Goal: Task Accomplishment & Management: Manage account settings

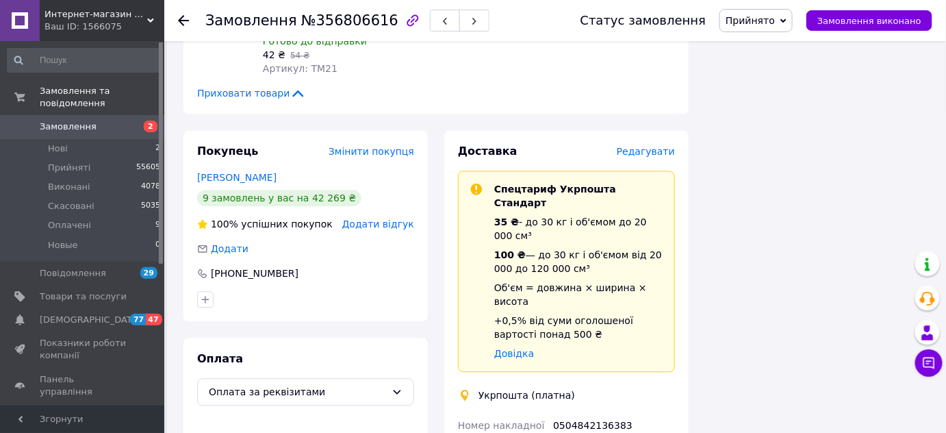
scroll to position [815, 0]
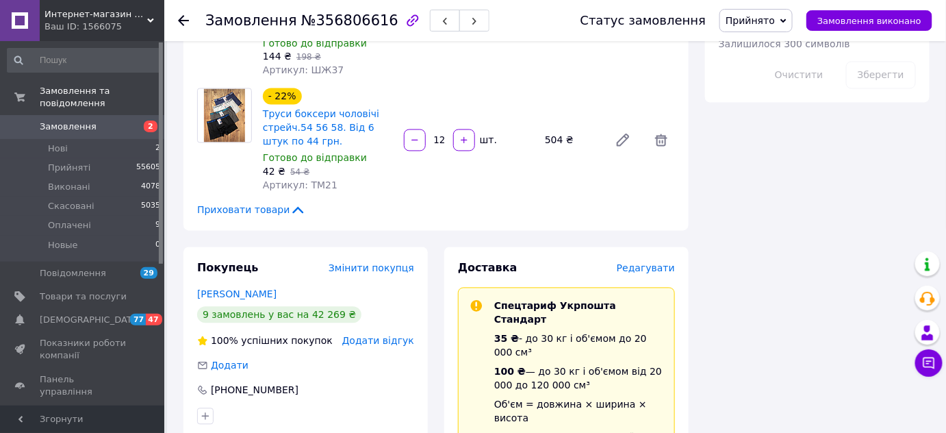
click at [659, 263] on span "Редагувати" at bounding box center [646, 268] width 58 height 11
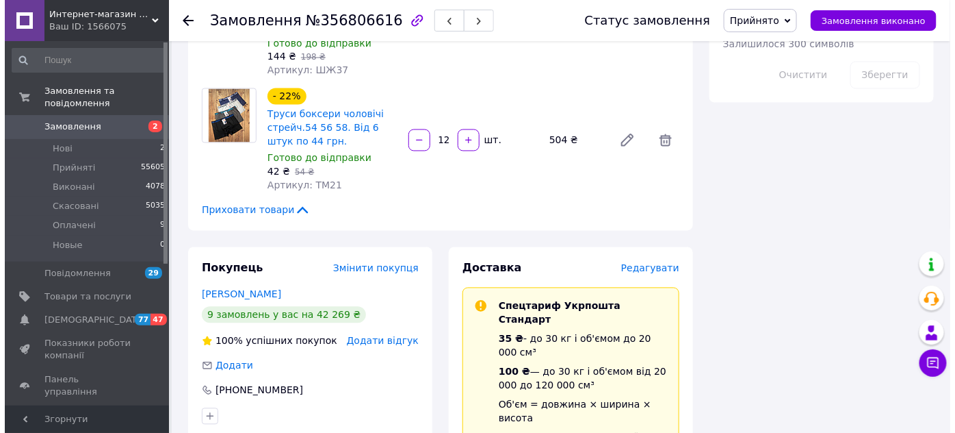
scroll to position [801, 0]
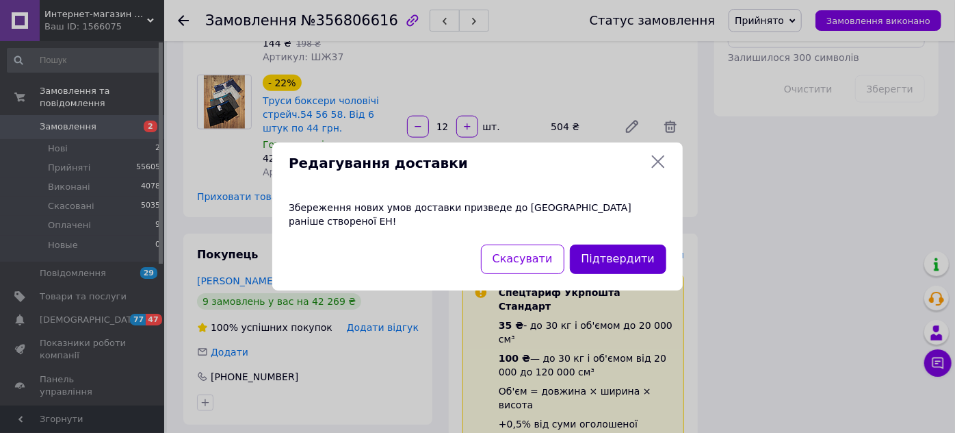
click at [628, 259] on button "Підтвердити" at bounding box center [618, 258] width 97 height 29
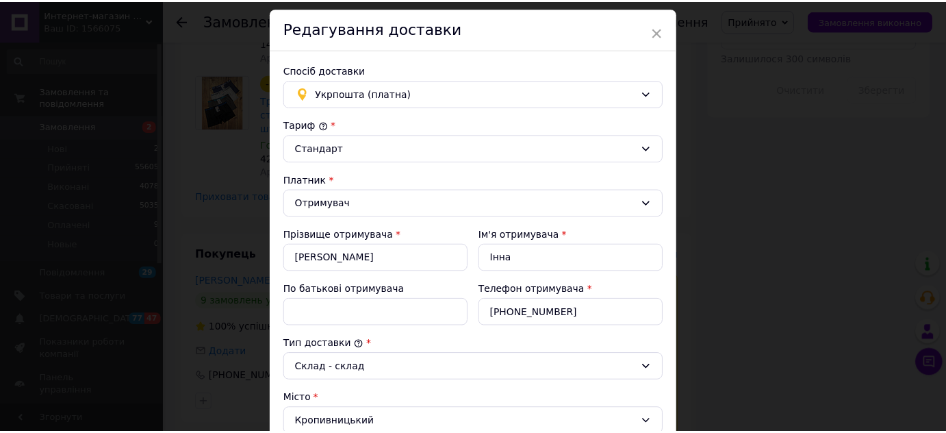
scroll to position [0, 0]
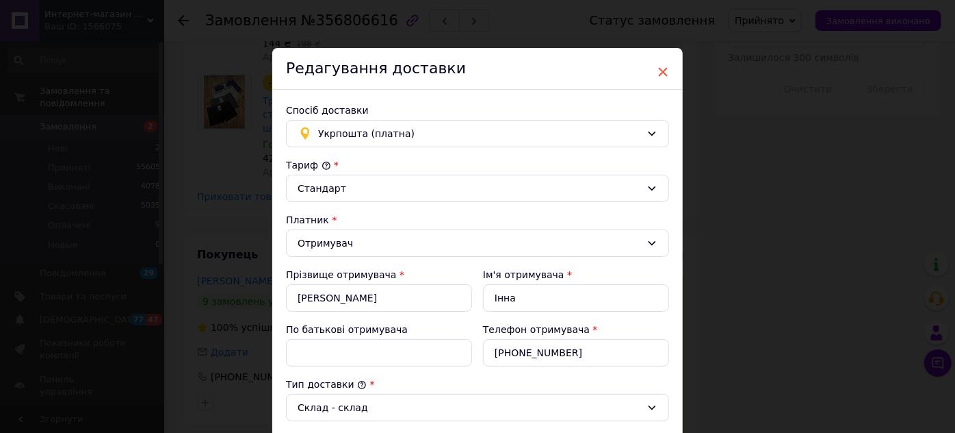
click at [662, 69] on span "×" at bounding box center [663, 71] width 12 height 23
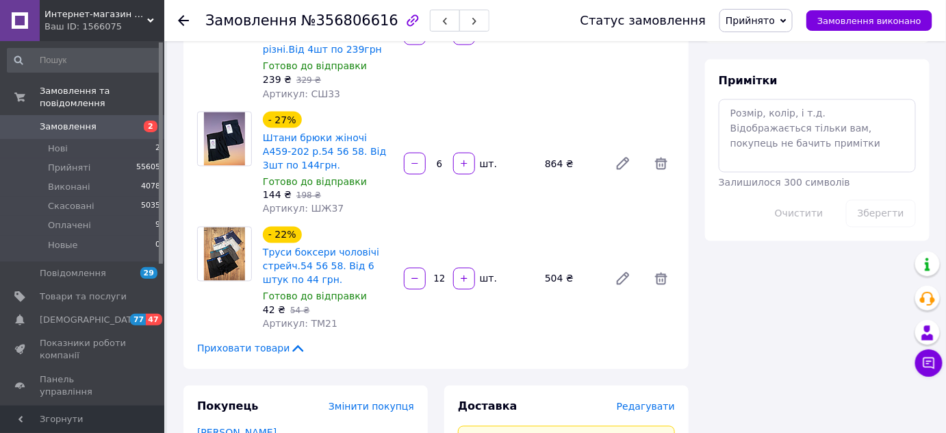
scroll to position [366, 0]
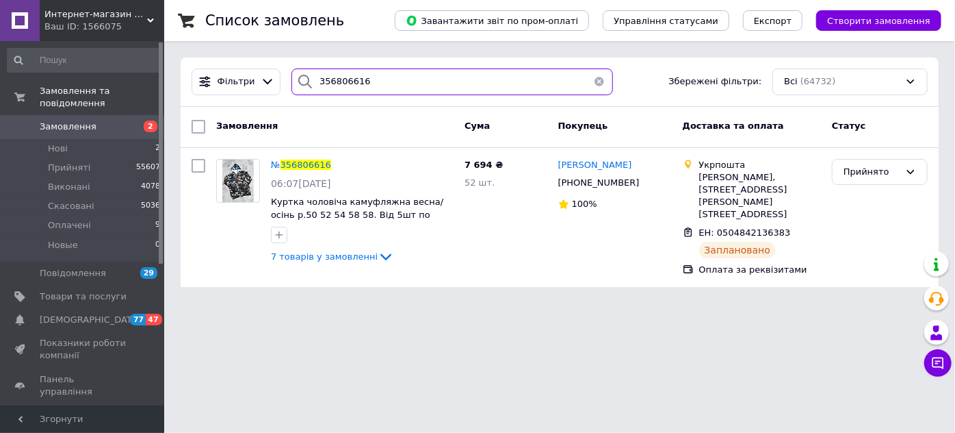
click at [374, 83] on input "356806616" at bounding box center [452, 81] width 321 height 27
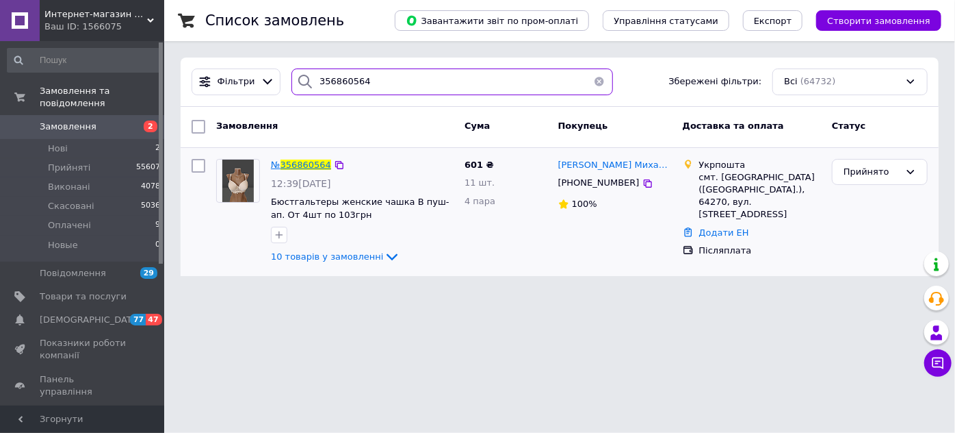
type input "356860564"
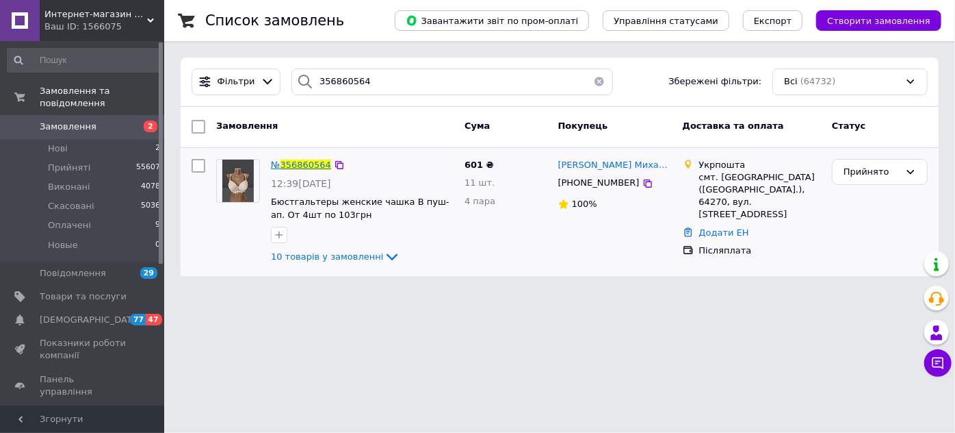
click at [308, 168] on span "356860564" at bounding box center [306, 164] width 51 height 10
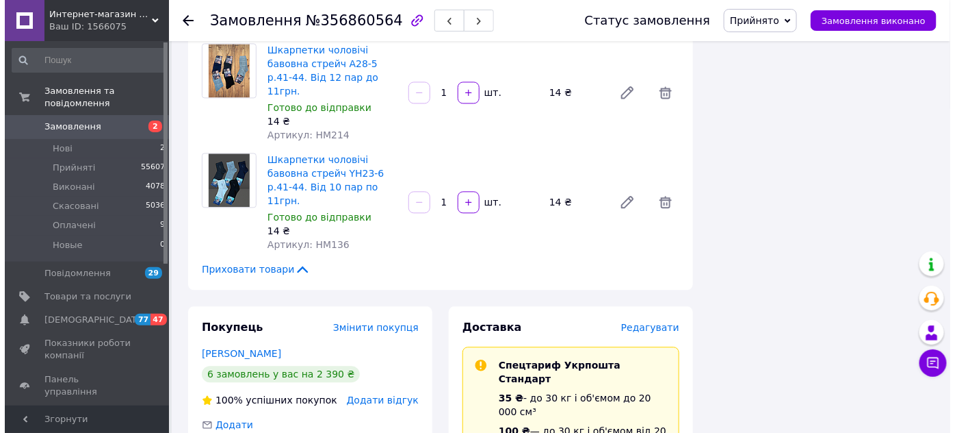
scroll to position [933, 0]
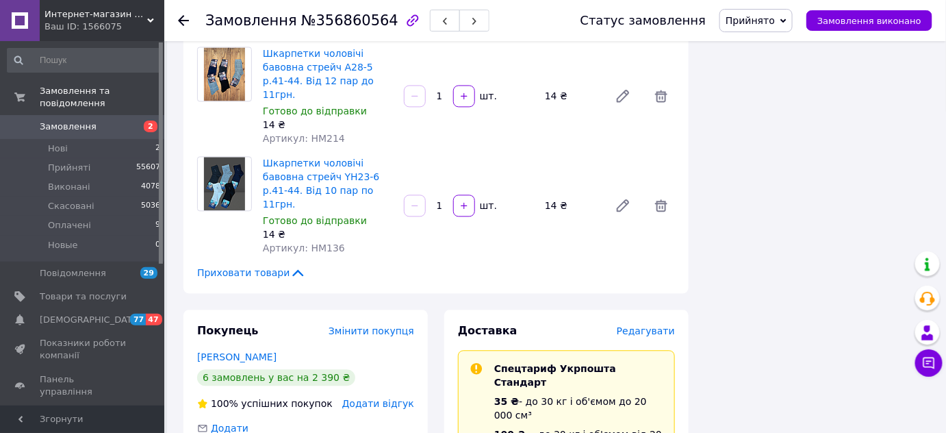
click at [655, 325] on span "Редагувати" at bounding box center [646, 330] width 58 height 11
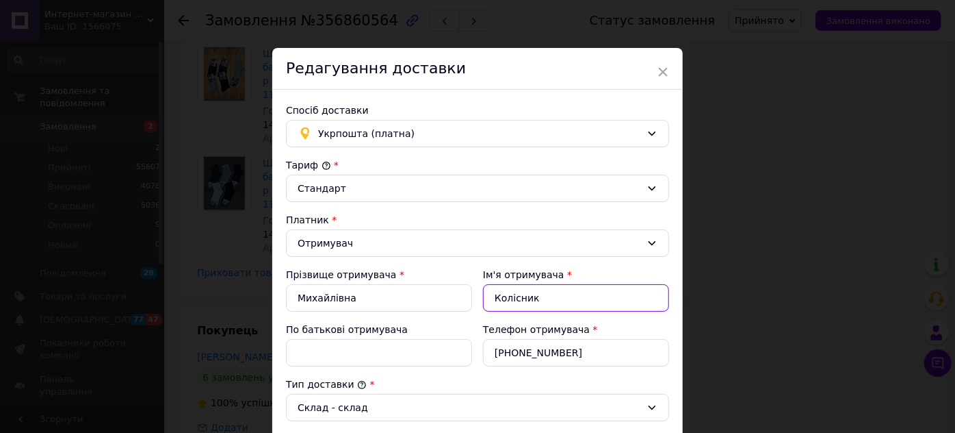
drag, startPoint x: 545, startPoint y: 293, endPoint x: 466, endPoint y: 293, distance: 79.4
click at [466, 293] on div "Прізвище отримувача * [PERSON_NAME] отримувача * [PERSON_NAME] По батькові отри…" at bounding box center [478, 317] width 394 height 110
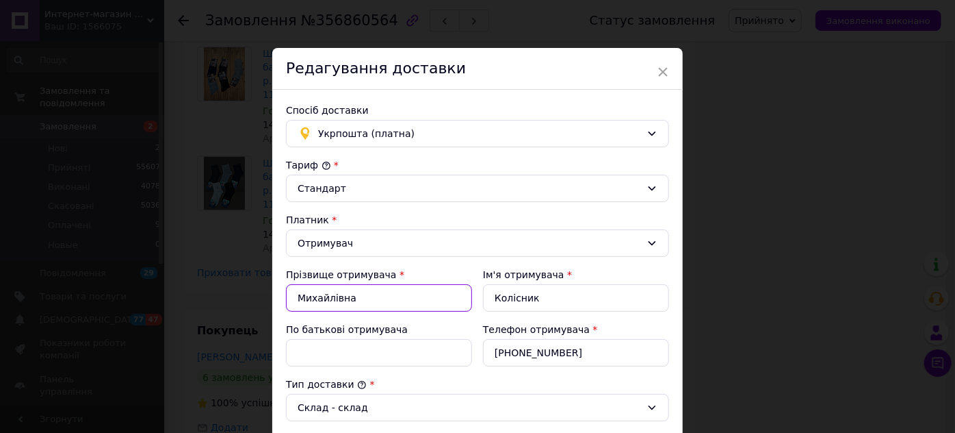
click at [359, 297] on input "Михайлівна" at bounding box center [379, 297] width 186 height 27
type input "М"
paste input "Колісник"
type input "Колісник"
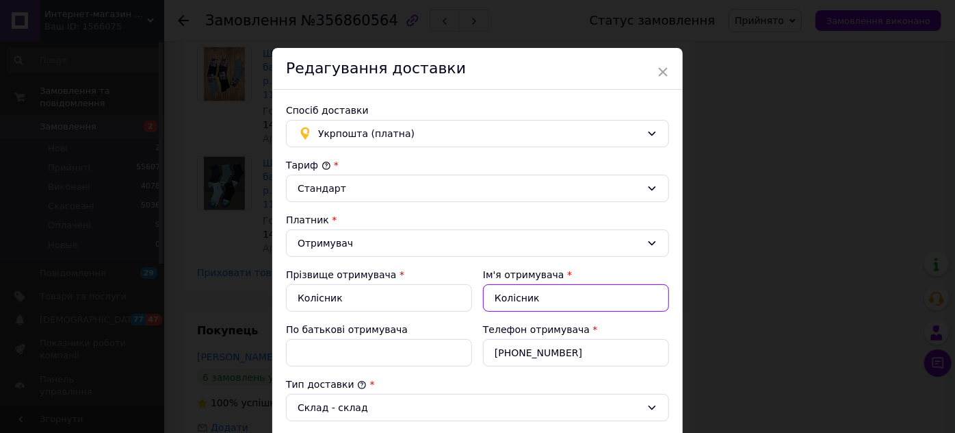
click at [537, 294] on input "Колісник" at bounding box center [576, 297] width 186 height 27
type input "[PERSON_NAME]"
type input "[DEMOGRAPHIC_DATA]"
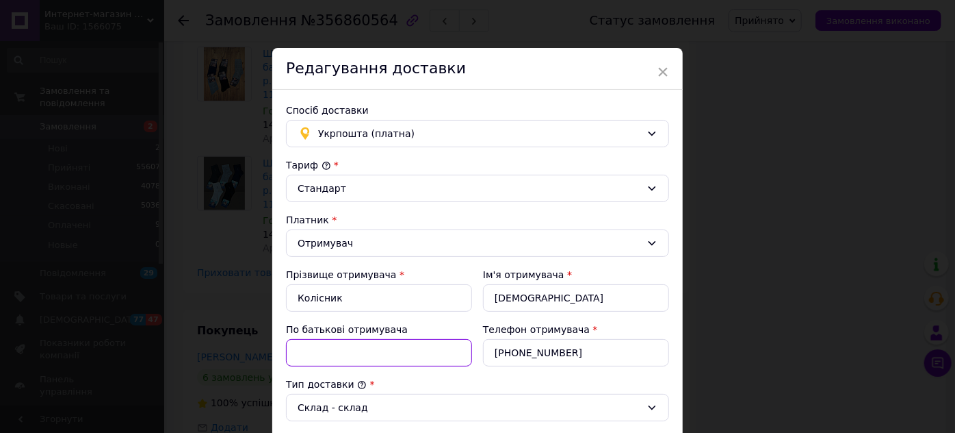
click at [324, 346] on input "По батькові отримувача" at bounding box center [379, 352] width 186 height 27
type input "Михайлівна"
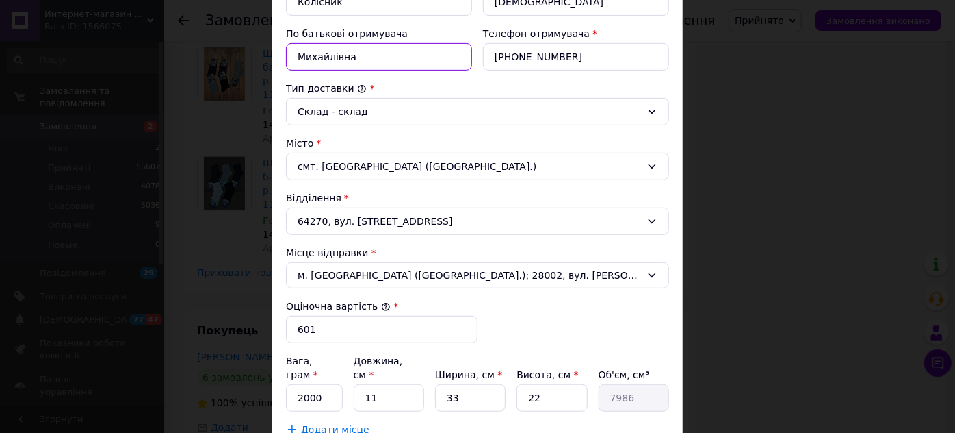
scroll to position [373, 0]
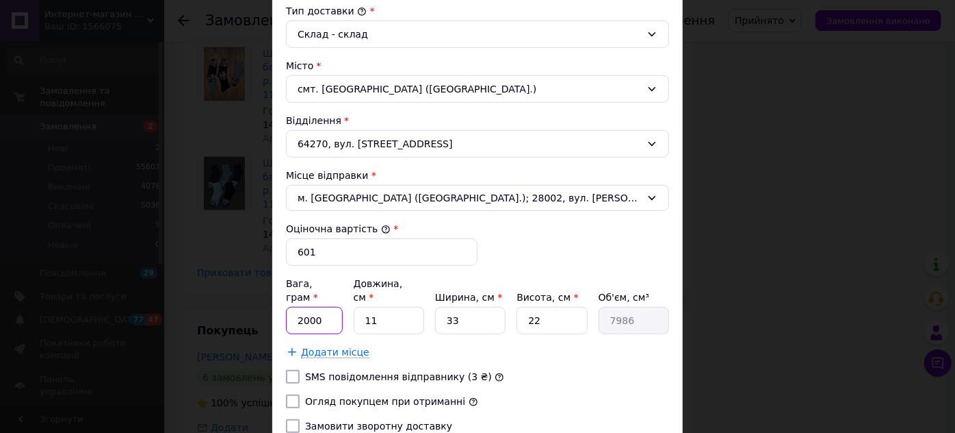
click at [326, 307] on input "2000" at bounding box center [314, 320] width 57 height 27
type input "2"
type input "809"
click at [392, 307] on input "11" at bounding box center [389, 320] width 70 height 27
type input "1"
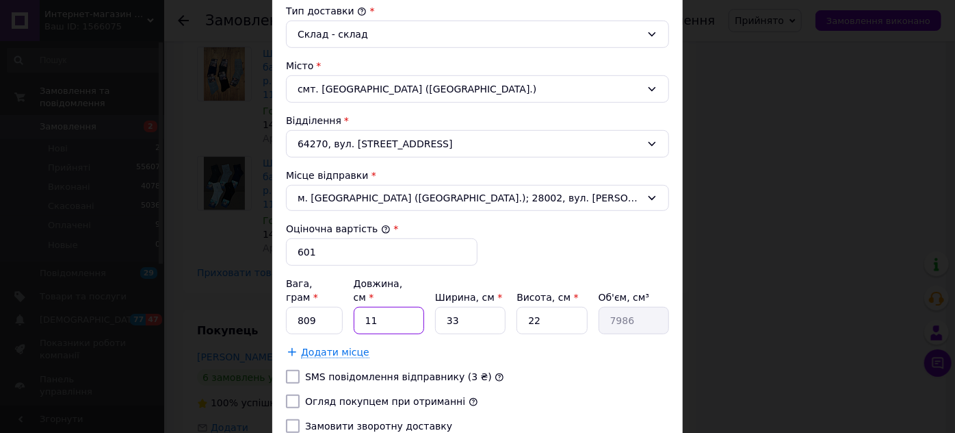
type input "726"
type input "3"
type input "2178"
type input "30"
type input "21780"
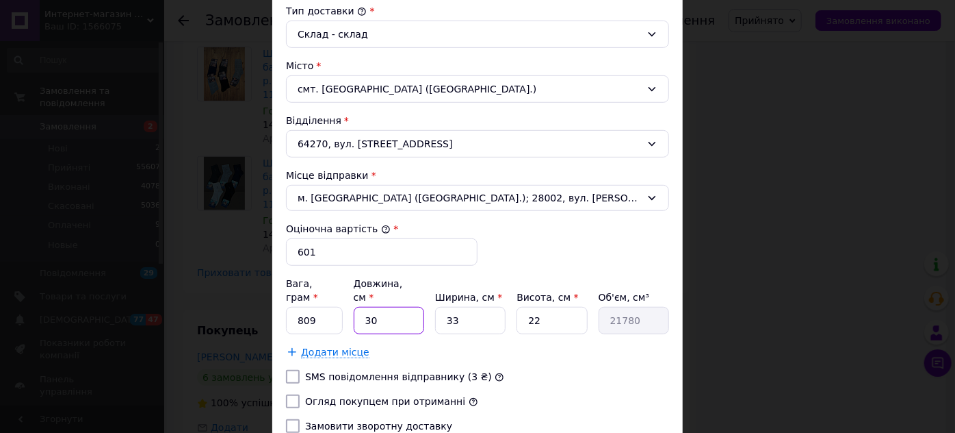
type input "30"
click at [467, 307] on input "33" at bounding box center [470, 320] width 70 height 27
type input "3"
type input "1980"
type input "2"
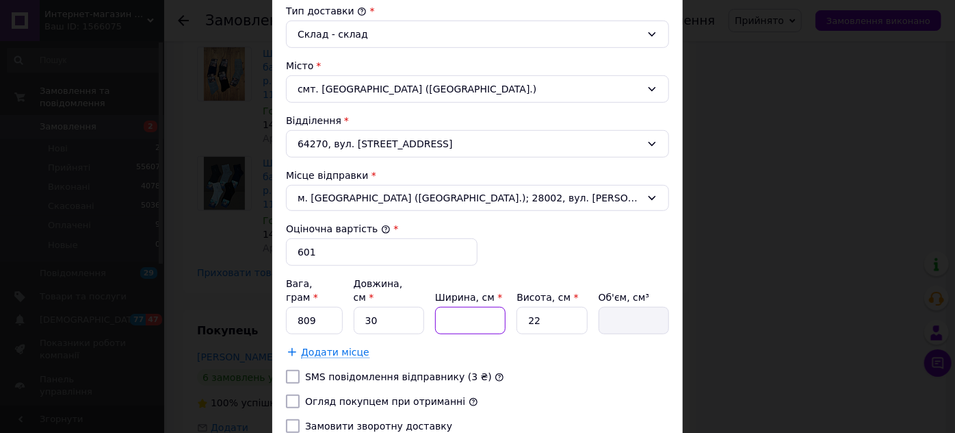
type input "1320"
type input "25"
type input "16500"
type input "25"
click at [543, 307] on input "22" at bounding box center [552, 320] width 70 height 27
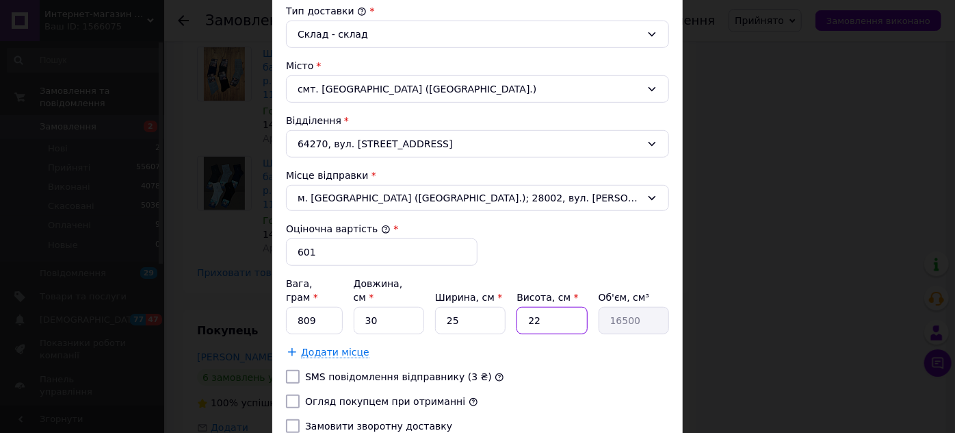
type input "2"
type input "1500"
type input "1"
type input "750"
type input "14"
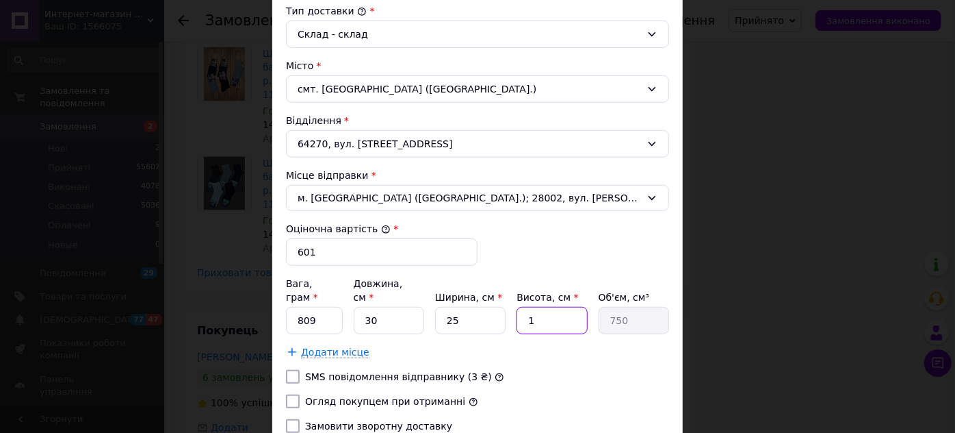
type input "10500"
type input "14"
click at [535, 370] on div "SMS повідомлення відправнику (3 ₴)" at bounding box center [477, 377] width 389 height 14
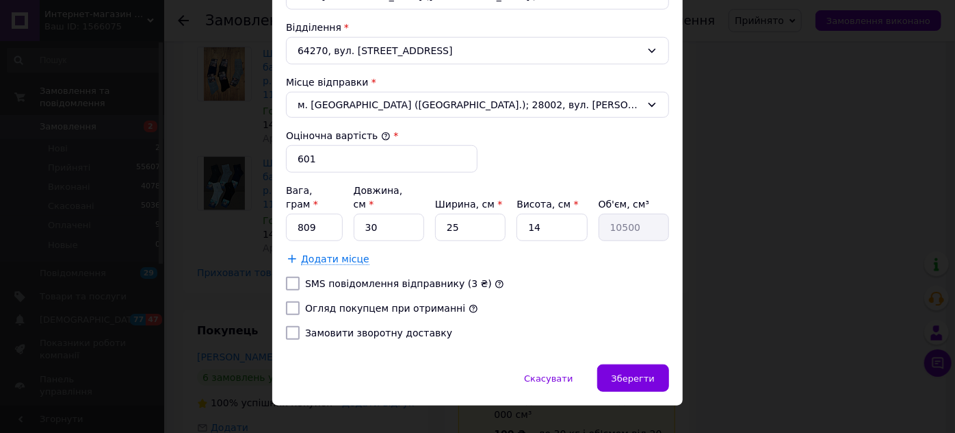
scroll to position [468, 0]
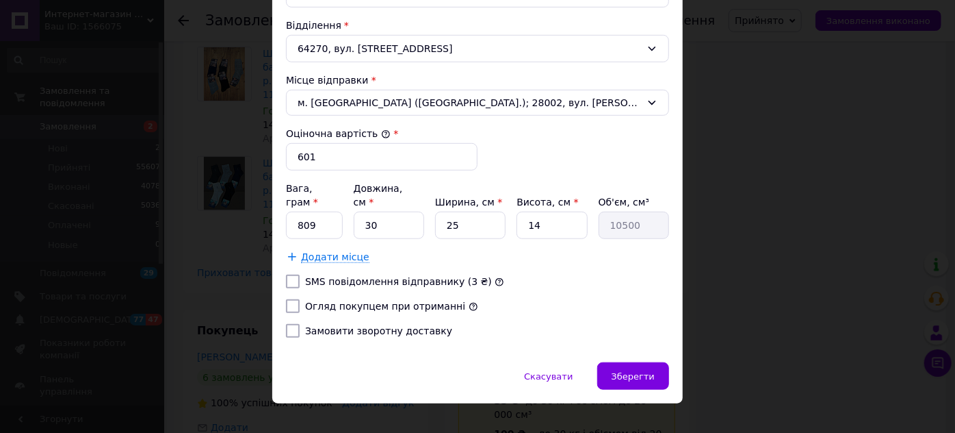
click at [398, 300] on label "Огляд покупцем при отриманні" at bounding box center [385, 305] width 160 height 11
click at [300, 299] on input "Огляд покупцем при отриманні" at bounding box center [293, 306] width 14 height 14
checkbox input "true"
click at [361, 325] on label "Замовити зворотну доставку" at bounding box center [378, 330] width 147 height 11
click at [300, 324] on input "Замовити зворотну доставку" at bounding box center [293, 331] width 14 height 14
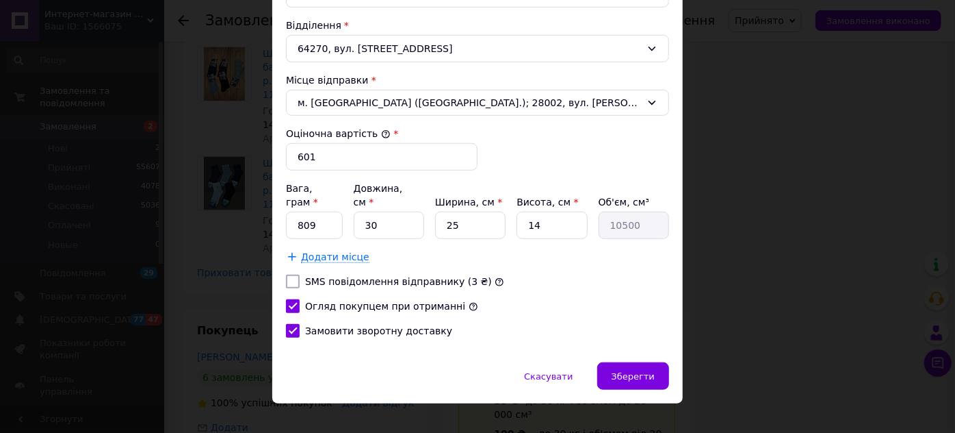
checkbox input "true"
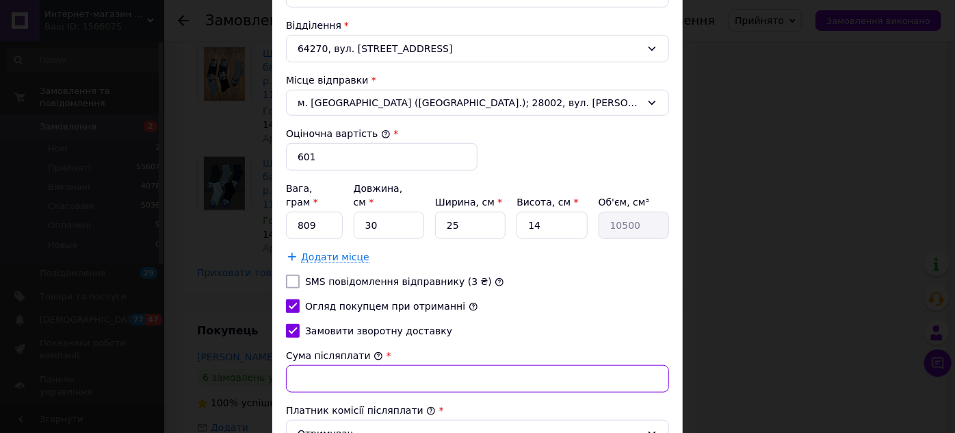
click at [333, 365] on input "Сума післяплати" at bounding box center [477, 378] width 383 height 27
type input "601"
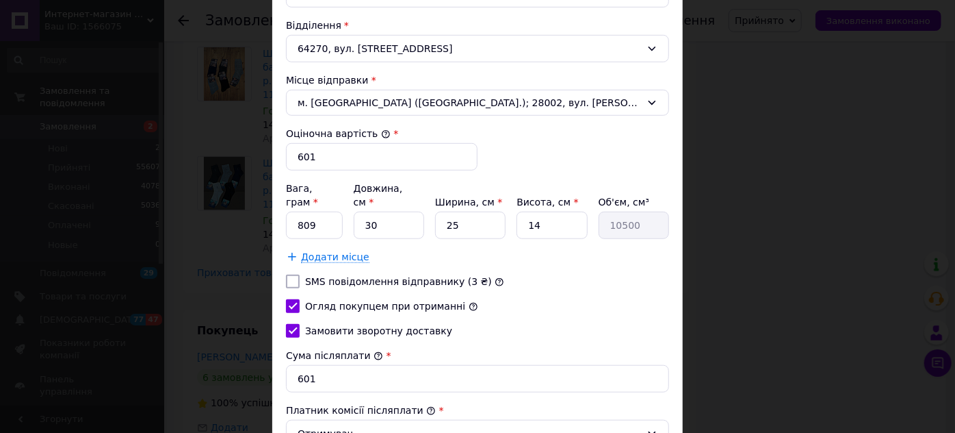
click at [565, 324] on div "Замовити зворотну доставку" at bounding box center [477, 331] width 389 height 14
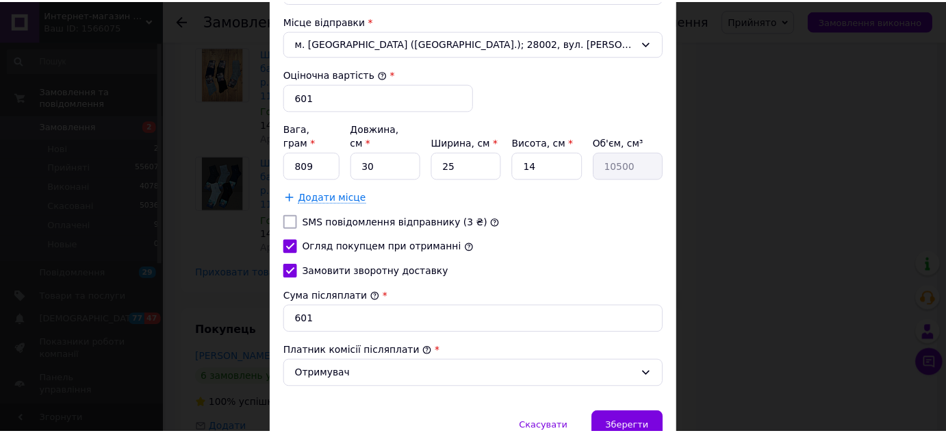
scroll to position [577, 0]
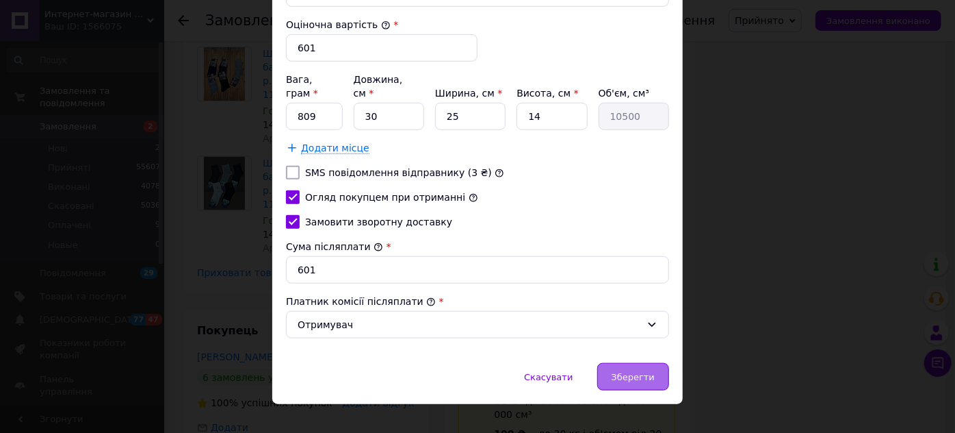
click at [631, 372] on span "Зберегти" at bounding box center [633, 377] width 43 height 10
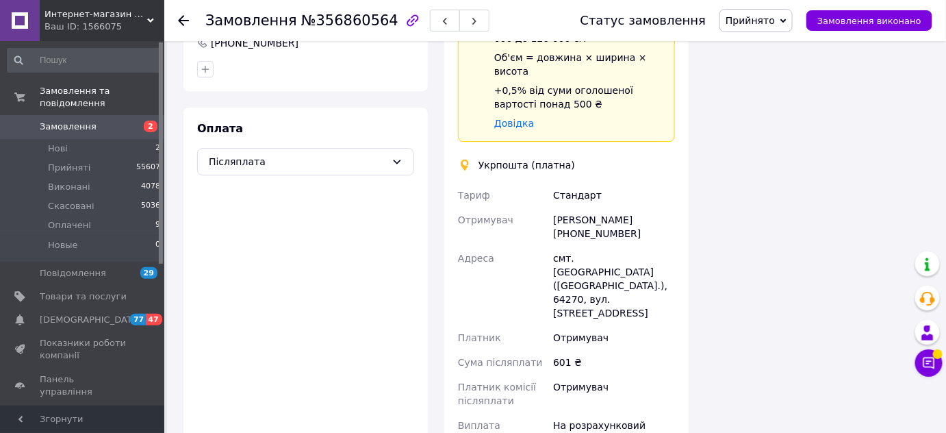
scroll to position [1430, 0]
